Goal: Information Seeking & Learning: Compare options

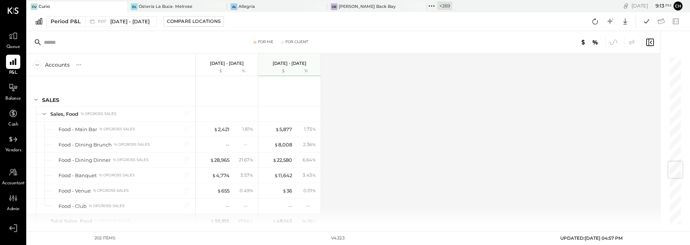
scroll to position [876, 0]
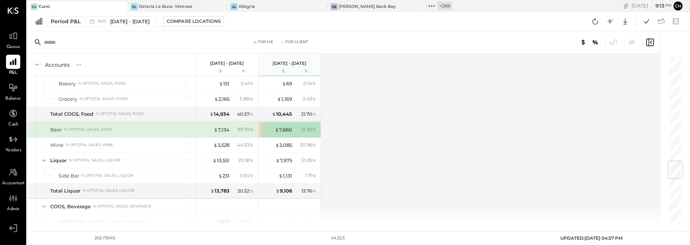
click at [113, 33] on div "For Me For Client" at bounding box center [343, 42] width 633 height 23
click at [53, 27] on div "Period P&L P07 [DATE] - [DATE] Compare Locations Google Sheets Excel" at bounding box center [358, 21] width 663 height 19
drag, startPoint x: 102, startPoint y: 18, endPoint x: 91, endPoint y: 23, distance: 12.6
click at [91, 23] on div "P07 [DATE] - [DATE]" at bounding box center [119, 22] width 68 height 10
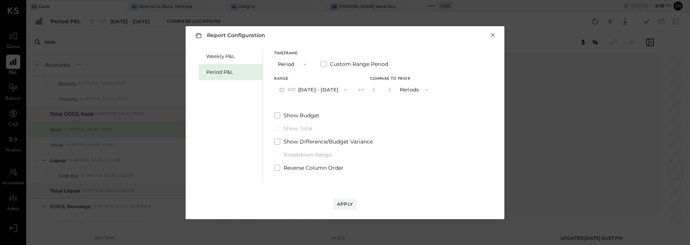
click at [496, 35] on button "×" at bounding box center [493, 36] width 7 height 8
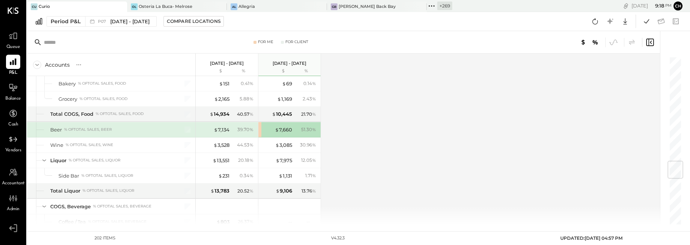
click at [117, 7] on icon at bounding box center [120, 6] width 9 height 9
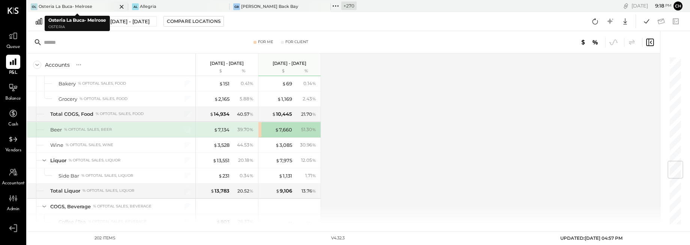
click at [121, 6] on icon at bounding box center [122, 7] width 4 height 4
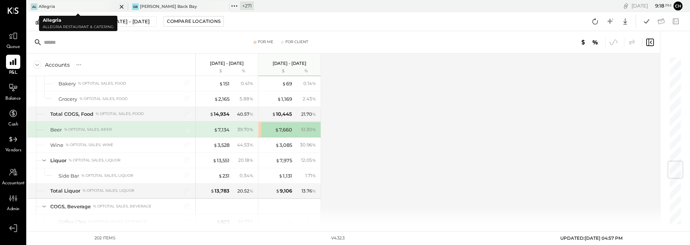
click at [120, 7] on icon at bounding box center [121, 6] width 9 height 9
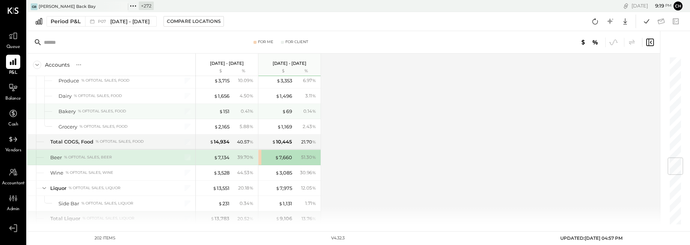
scroll to position [847, 0]
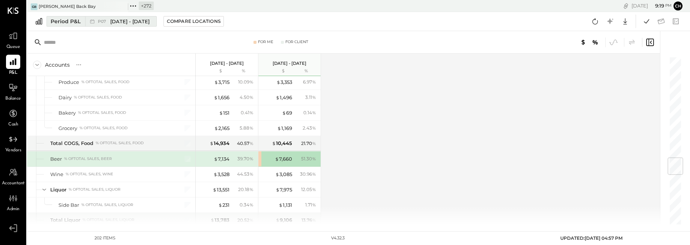
click at [150, 24] on span "[DATE] - [DATE]" at bounding box center [129, 21] width 39 height 7
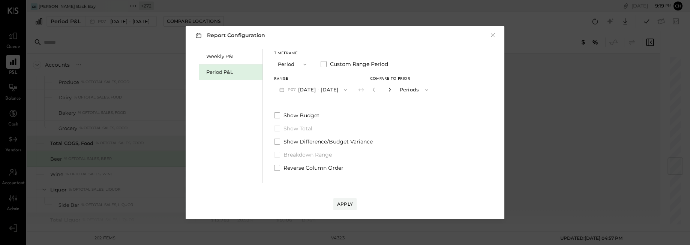
click at [392, 89] on icon "button" at bounding box center [390, 89] width 5 height 5
type input "*"
click at [349, 210] on button "Apply" at bounding box center [345, 204] width 23 height 12
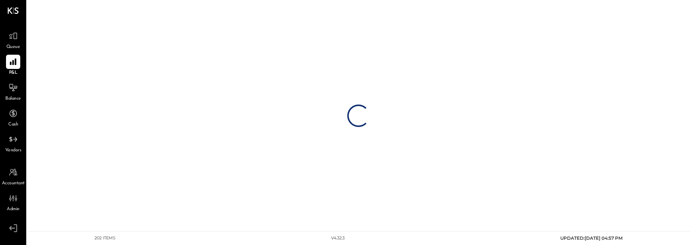
click at [347, 204] on div "Loading…" at bounding box center [358, 115] width 663 height 231
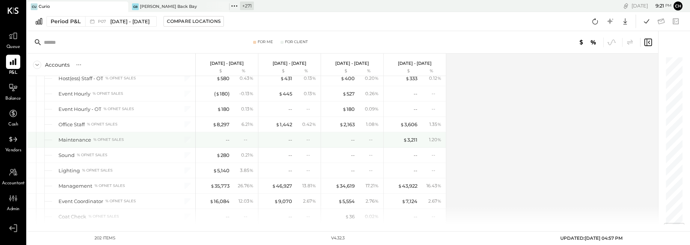
scroll to position [1395, 0]
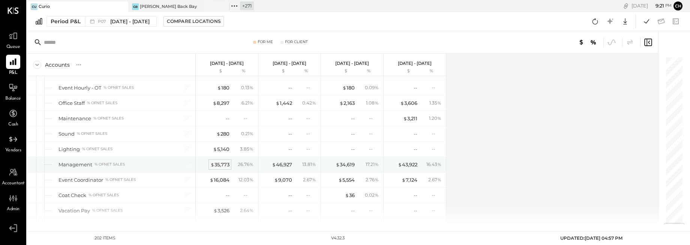
click at [220, 165] on div "$ 35,773" at bounding box center [219, 164] width 19 height 7
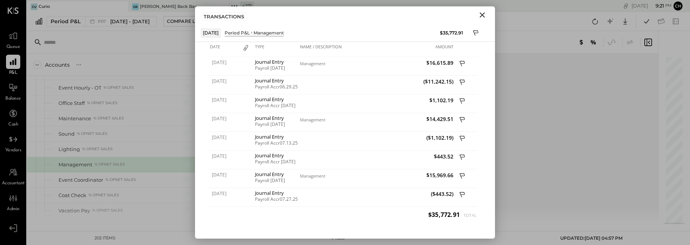
click at [482, 15] on icon "Close" at bounding box center [482, 14] width 5 height 5
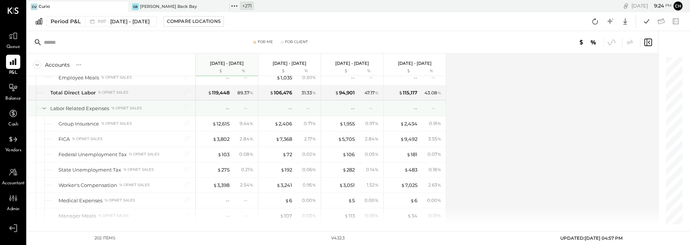
scroll to position [1560, 0]
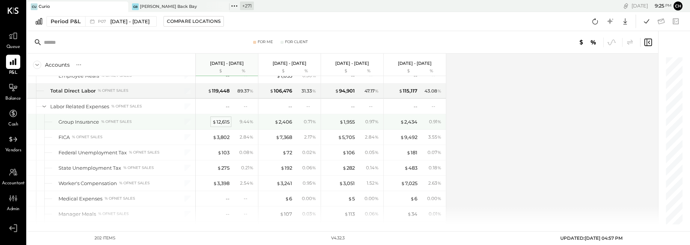
click at [215, 124] on span "$" at bounding box center [214, 122] width 4 height 6
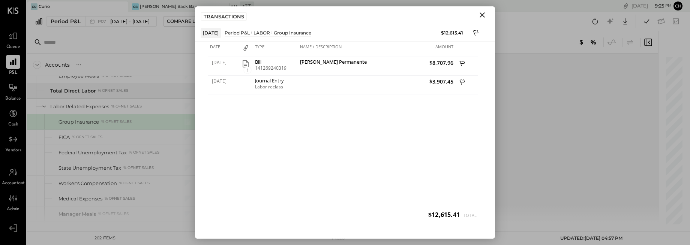
click at [484, 14] on icon "Close" at bounding box center [482, 15] width 9 height 9
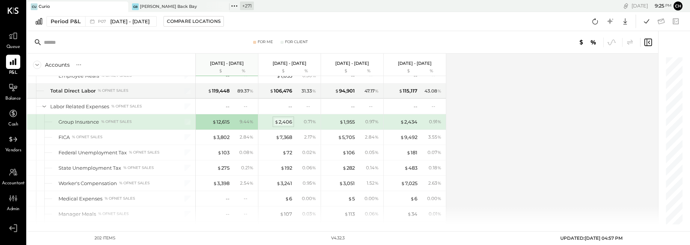
click at [288, 122] on div "$ 2,406" at bounding box center [284, 122] width 18 height 7
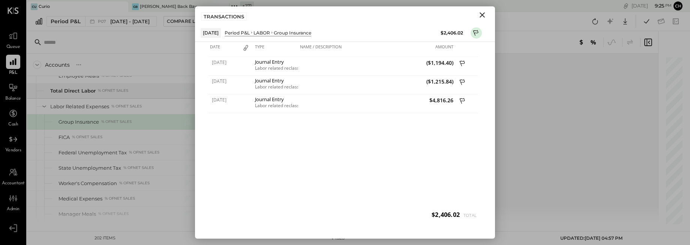
click at [483, 17] on icon "Close" at bounding box center [482, 15] width 9 height 9
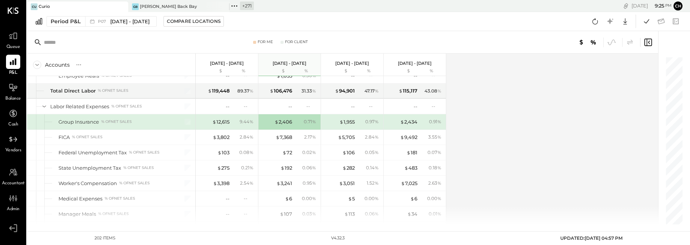
click at [351, 117] on div "$ 1,955 0.97 %" at bounding box center [353, 121] width 56 height 15
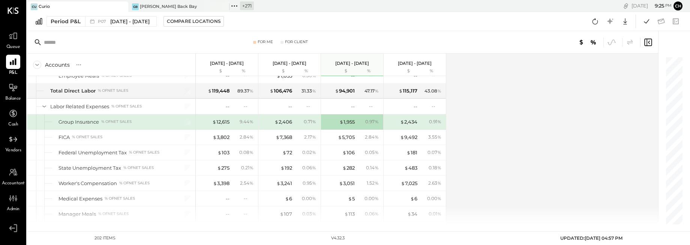
click at [350, 117] on div "$ 1,955 0.97 %" at bounding box center [353, 121] width 56 height 15
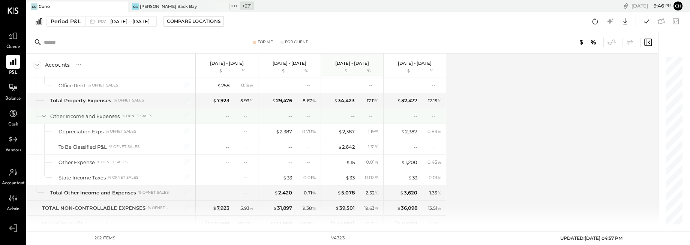
scroll to position [2666, 0]
